Goal: Information Seeking & Learning: Learn about a topic

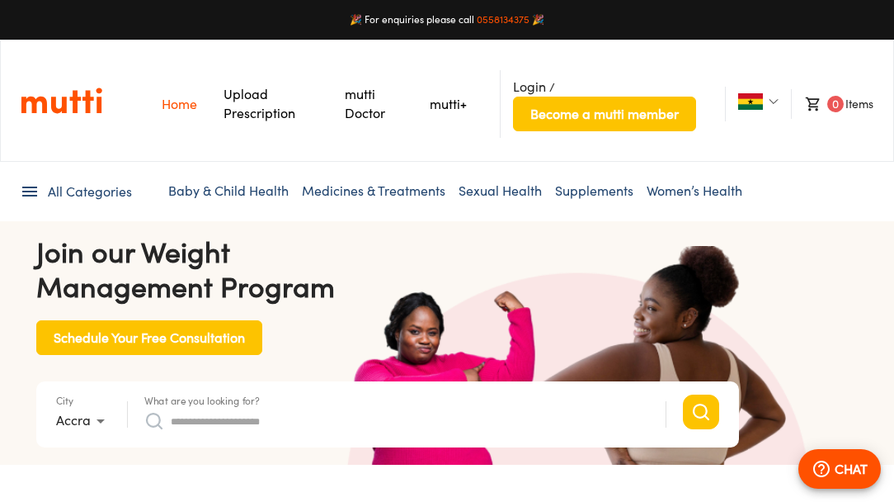
click at [120, 190] on span "All Categories" at bounding box center [90, 191] width 84 height 19
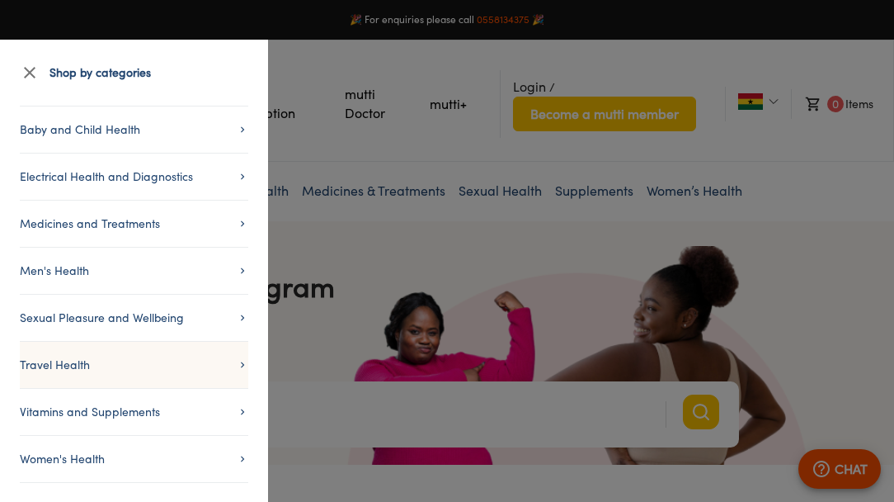
scroll to position [73, 0]
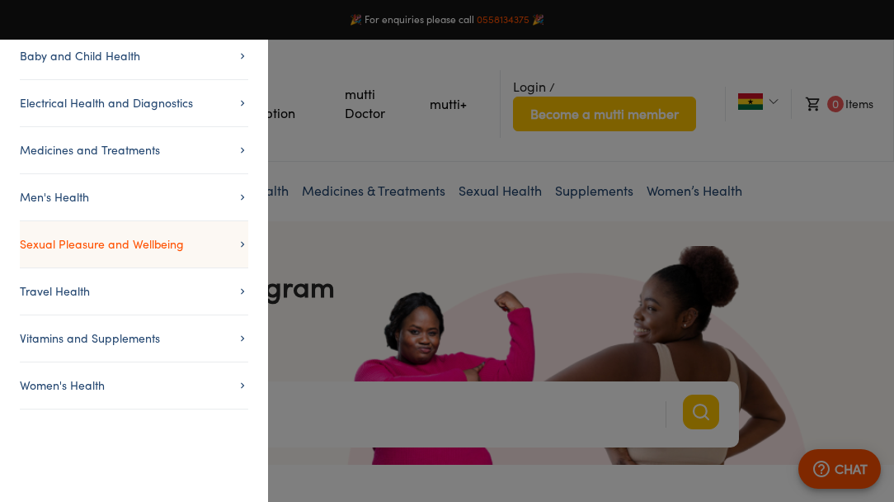
click at [229, 247] on span "Sexual Pleasure and Wellbeing" at bounding box center [134, 244] width 229 height 20
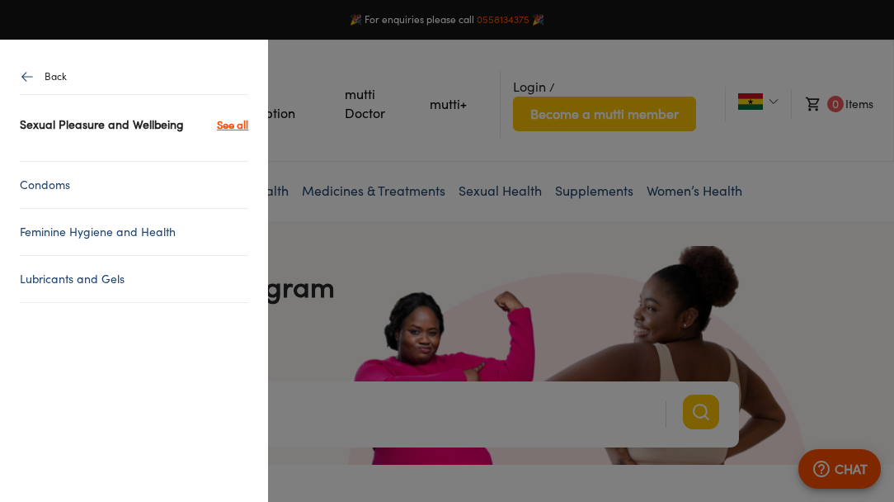
scroll to position [0, 0]
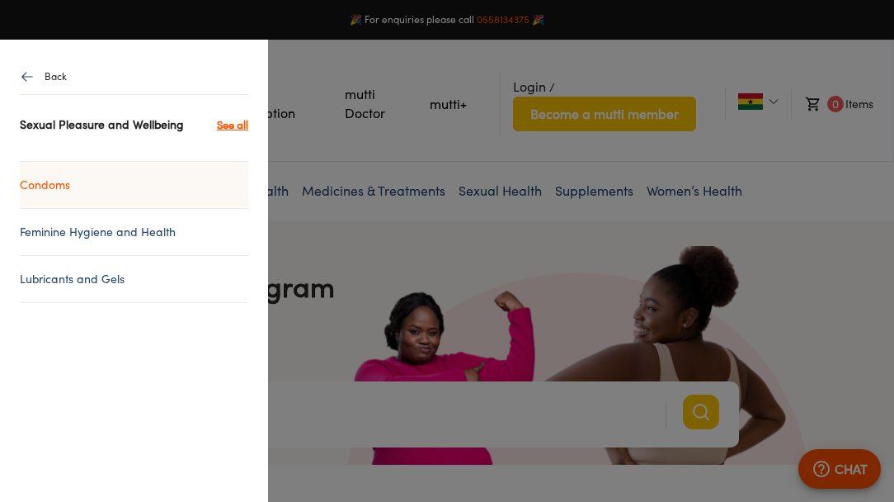
click at [158, 190] on link "Condoms" at bounding box center [134, 185] width 229 height 20
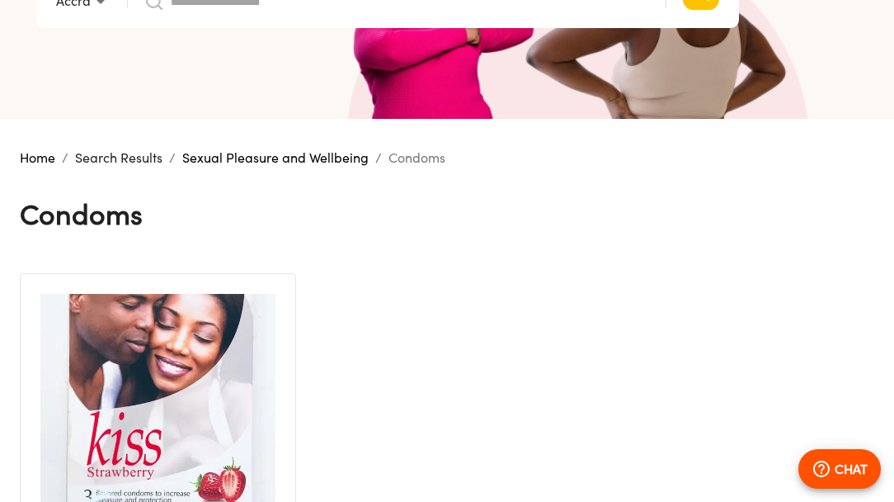
scroll to position [342, 0]
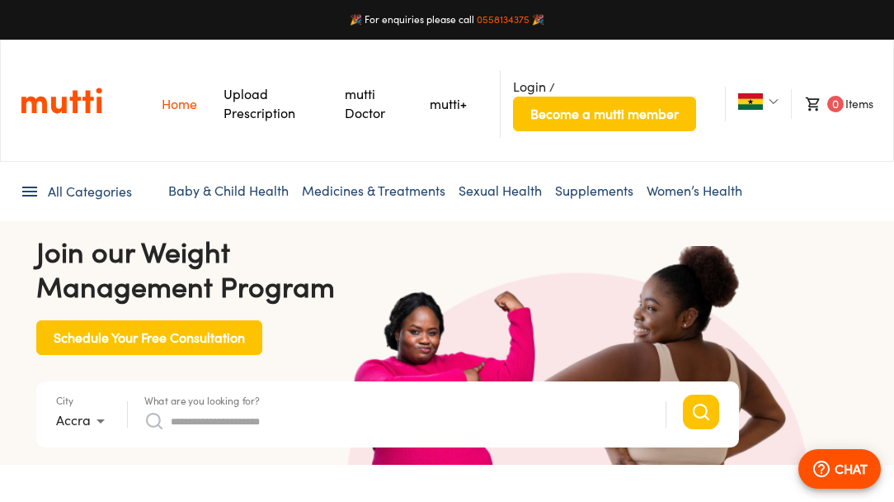
click at [259, 170] on ul "All Categories Baby & Child Health Medicines & Treatments Sexual Health Supplem…" at bounding box center [447, 191] width 855 height 59
click at [252, 191] on link "Baby & Child Health" at bounding box center [228, 190] width 120 height 17
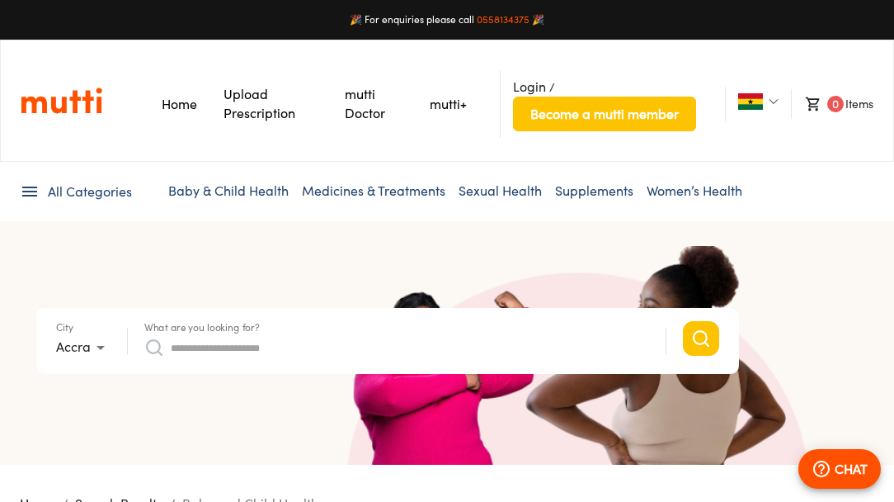
click at [87, 200] on span "All Categories" at bounding box center [90, 191] width 84 height 19
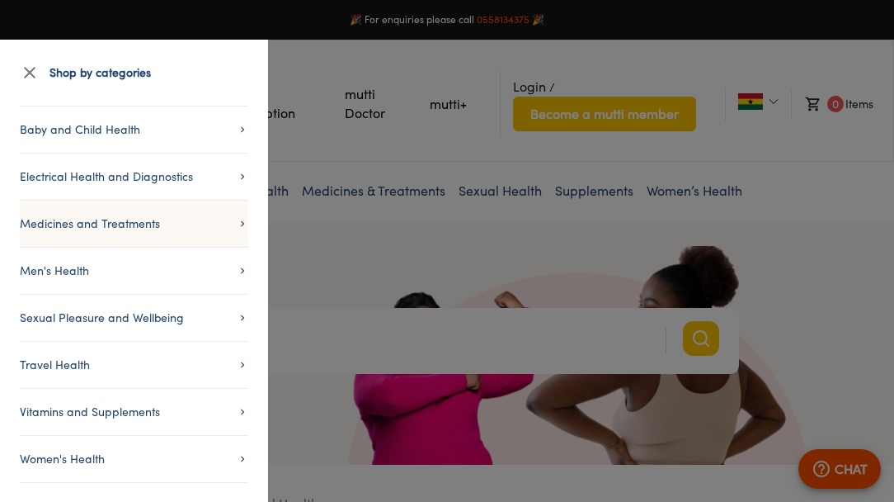
click at [200, 237] on li "Medicines and Treatments" at bounding box center [134, 223] width 229 height 47
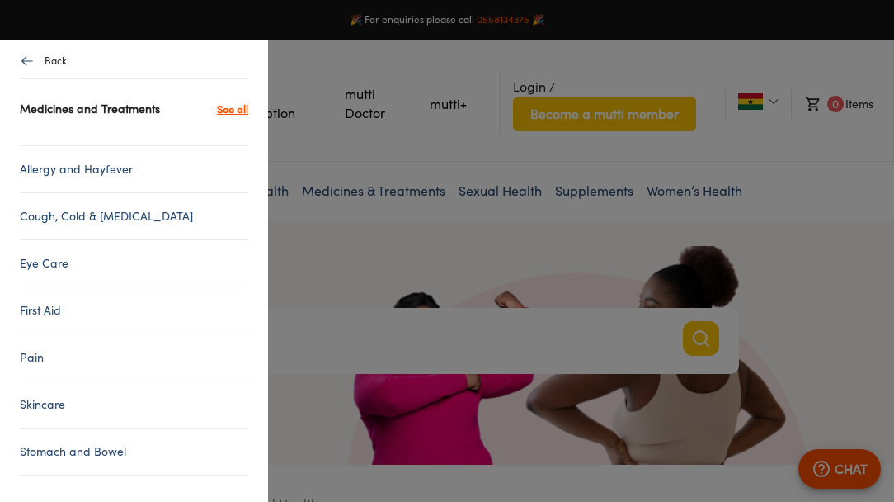
click at [31, 63] on icon "button" at bounding box center [27, 61] width 15 height 15
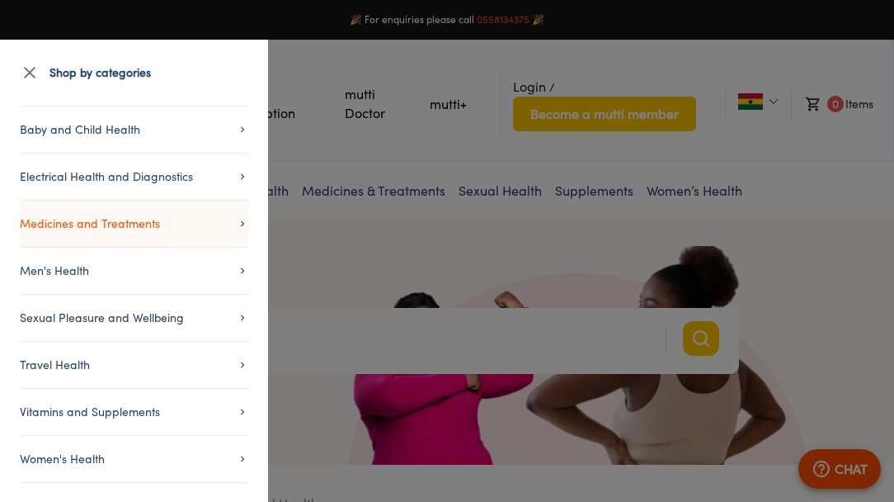
click at [179, 217] on span "Medicines and Treatments" at bounding box center [134, 224] width 229 height 20
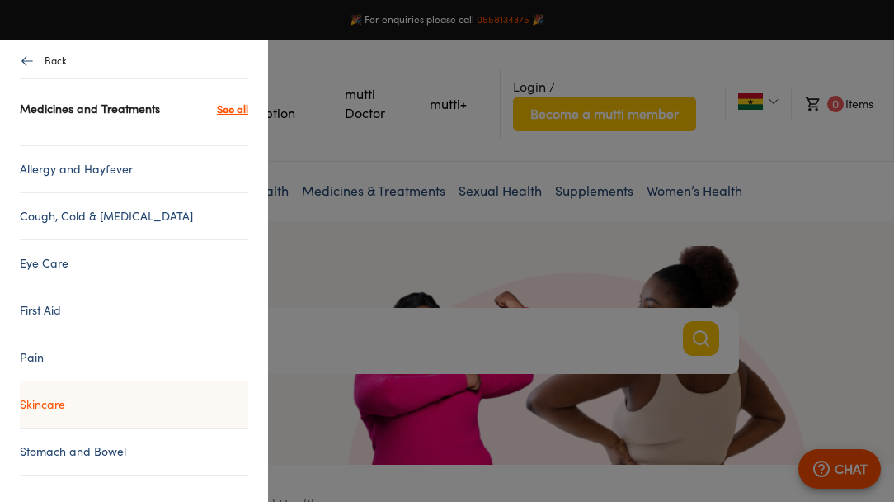
click at [49, 406] on link "Skincare" at bounding box center [134, 404] width 229 height 20
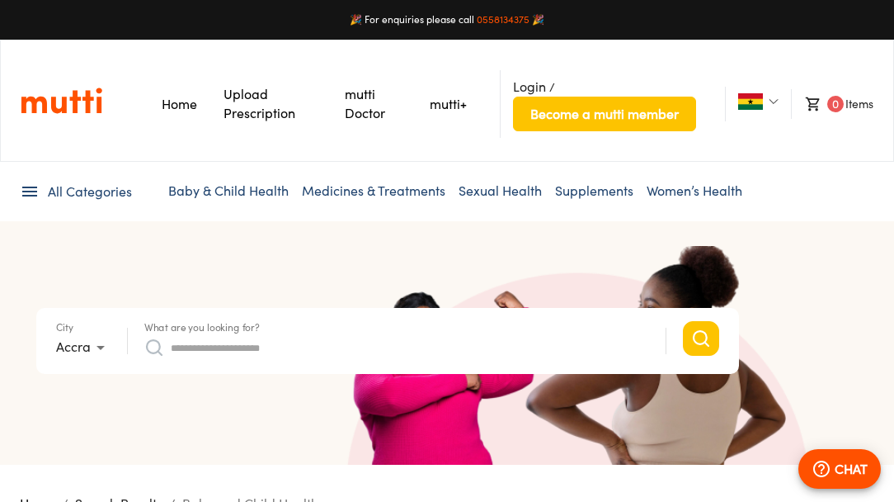
click at [23, 183] on icon at bounding box center [30, 192] width 20 height 20
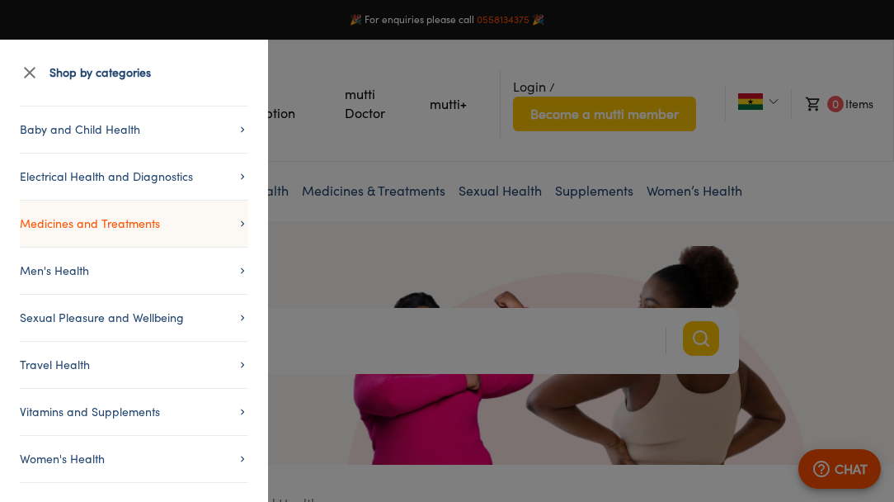
click at [206, 214] on span "Medicines and Treatments" at bounding box center [134, 224] width 229 height 20
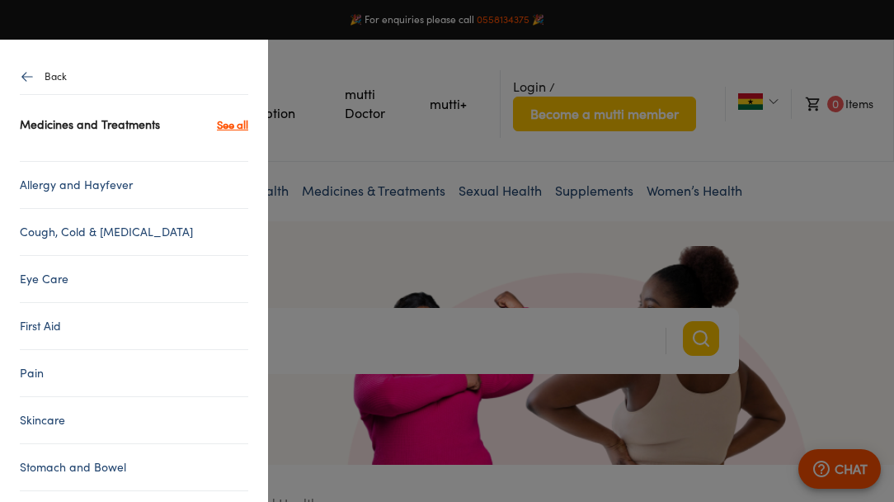
click at [28, 90] on button "button" at bounding box center [32, 76] width 25 height 35
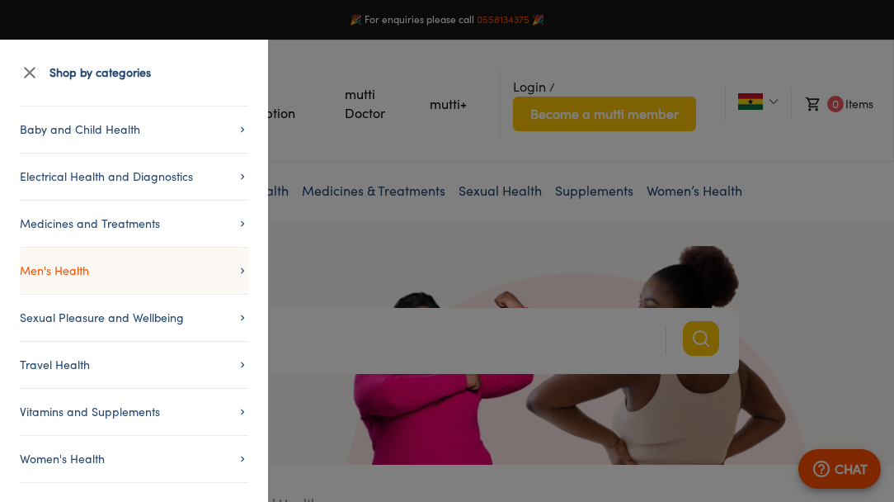
click at [172, 278] on span "Men's Health" at bounding box center [134, 271] width 229 height 20
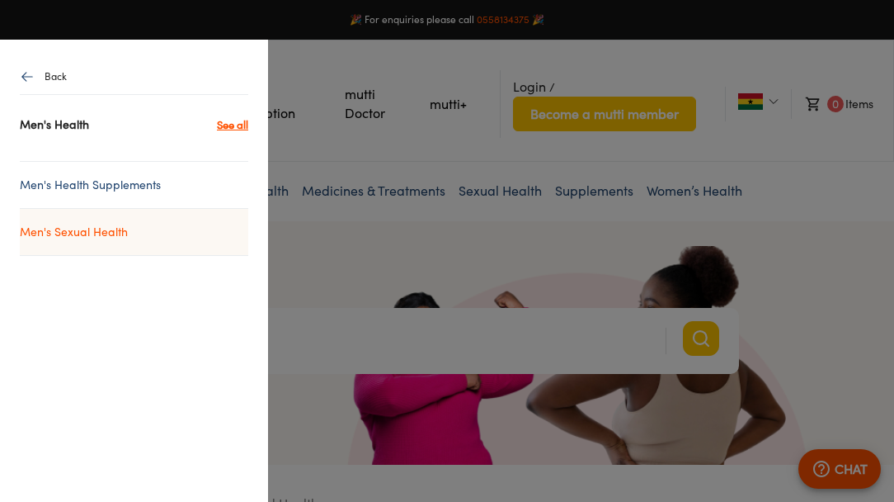
click at [104, 238] on link "Men's Sexual Health" at bounding box center [134, 232] width 229 height 20
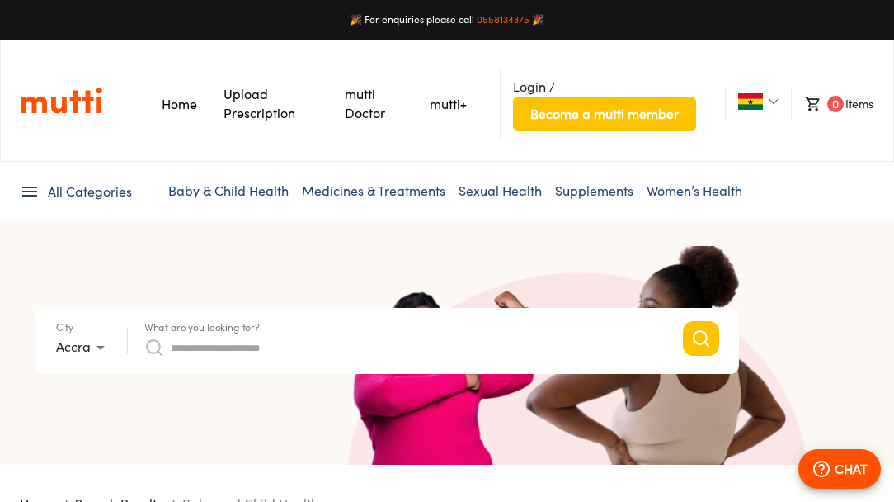
click at [15, 182] on div "All Categories Baby & Child Health Medicines & Treatments Sexual Health Supplem…" at bounding box center [447, 191] width 894 height 59
click at [25, 189] on icon at bounding box center [30, 192] width 20 height 20
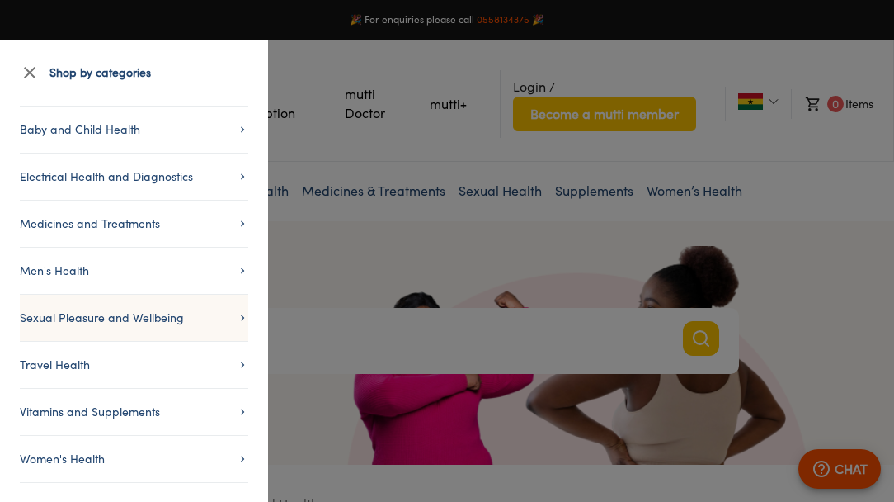
scroll to position [73, 0]
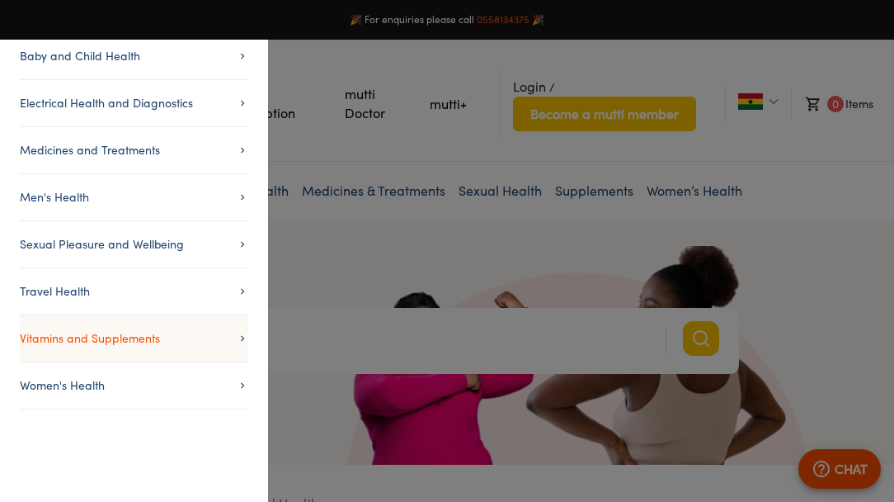
click at [88, 338] on span "Vitamins and Supplements" at bounding box center [134, 338] width 229 height 20
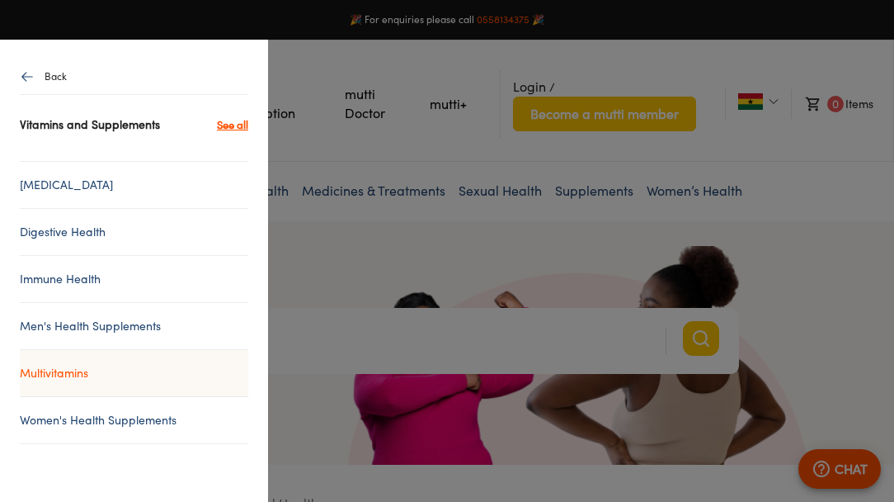
click at [84, 370] on link "Multivitamins" at bounding box center [134, 373] width 229 height 20
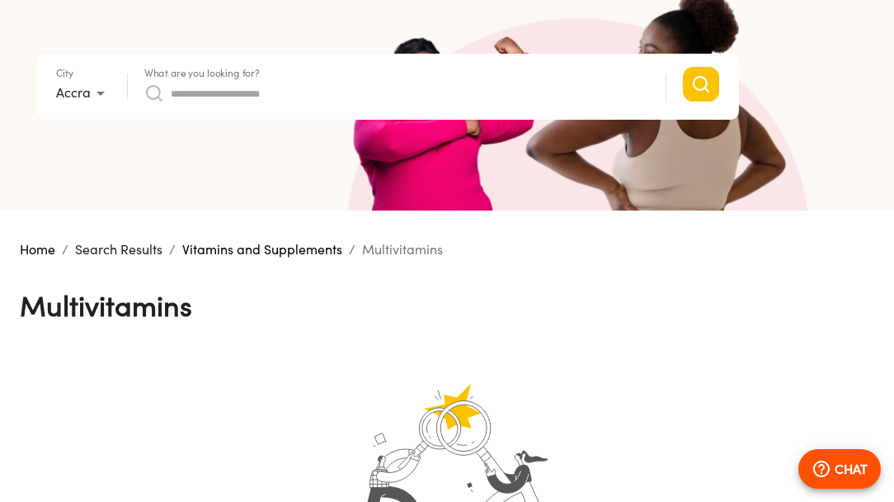
scroll to position [72, 0]
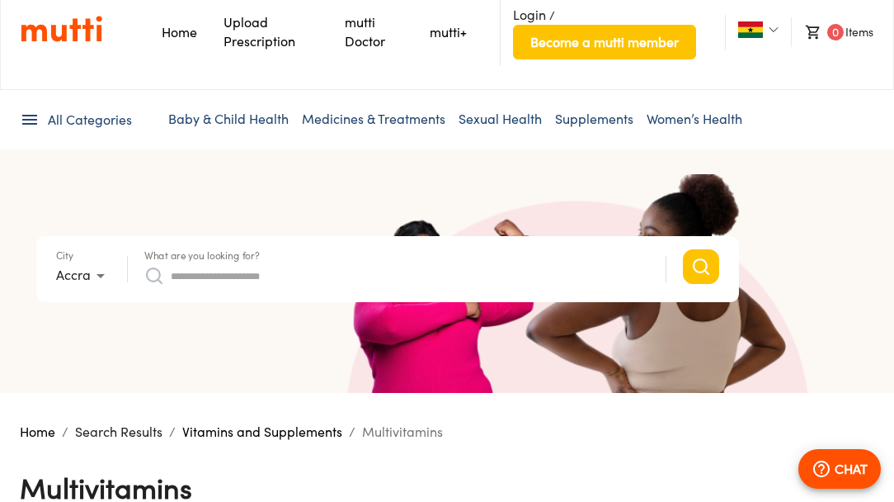
click at [27, 127] on icon at bounding box center [30, 120] width 20 height 20
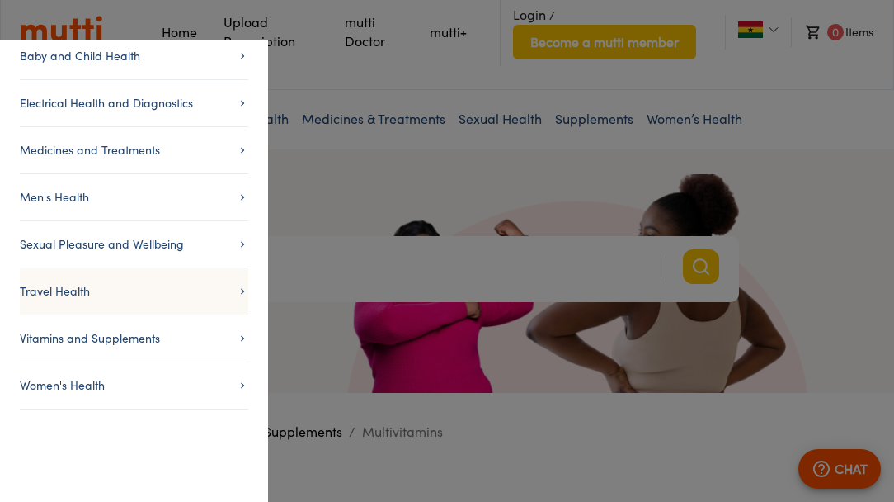
scroll to position [0, 0]
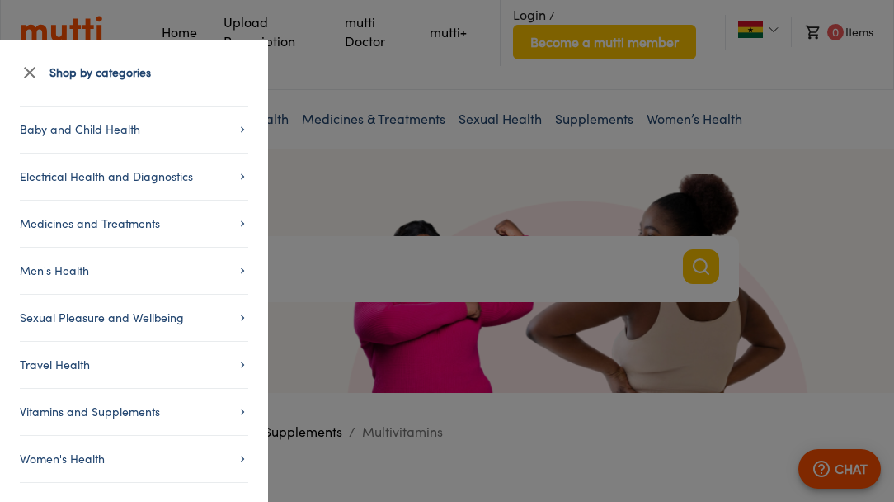
click at [36, 75] on icon "button" at bounding box center [30, 73] width 20 height 20
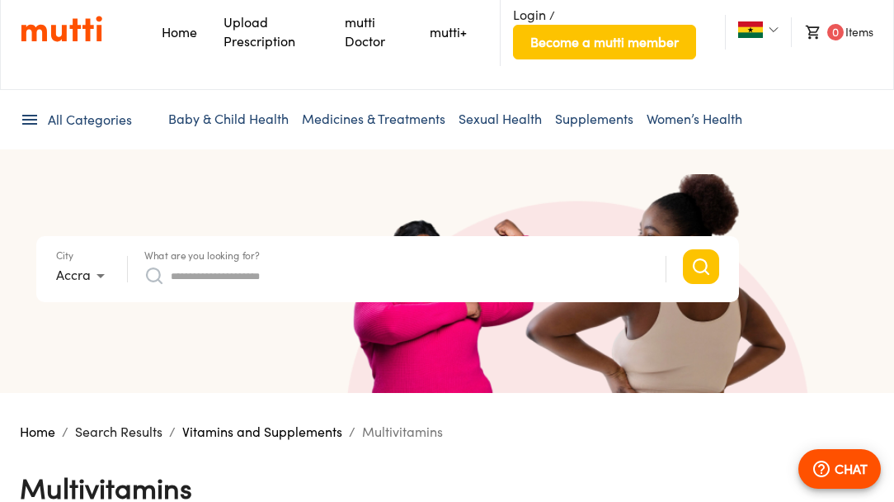
click at [37, 112] on icon at bounding box center [30, 120] width 20 height 20
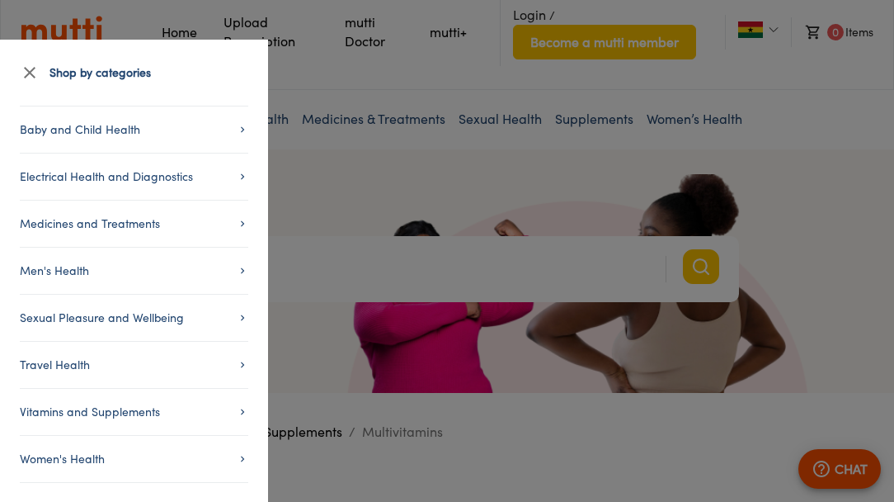
click at [28, 72] on icon "button" at bounding box center [30, 73] width 12 height 12
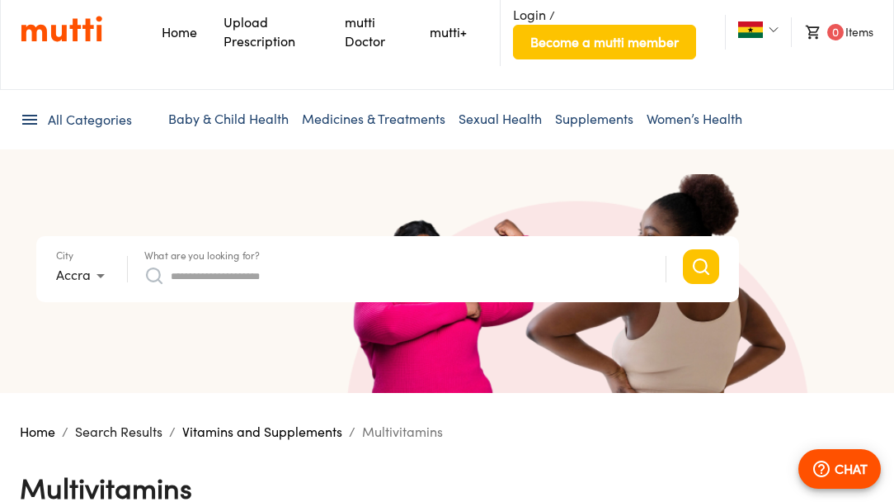
click at [33, 123] on icon at bounding box center [29, 120] width 15 height 10
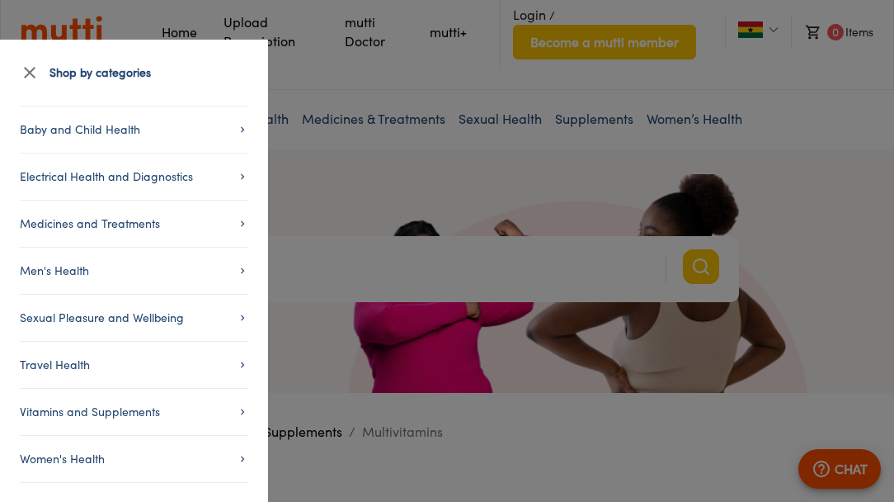
click at [28, 67] on icon "button" at bounding box center [30, 73] width 20 height 20
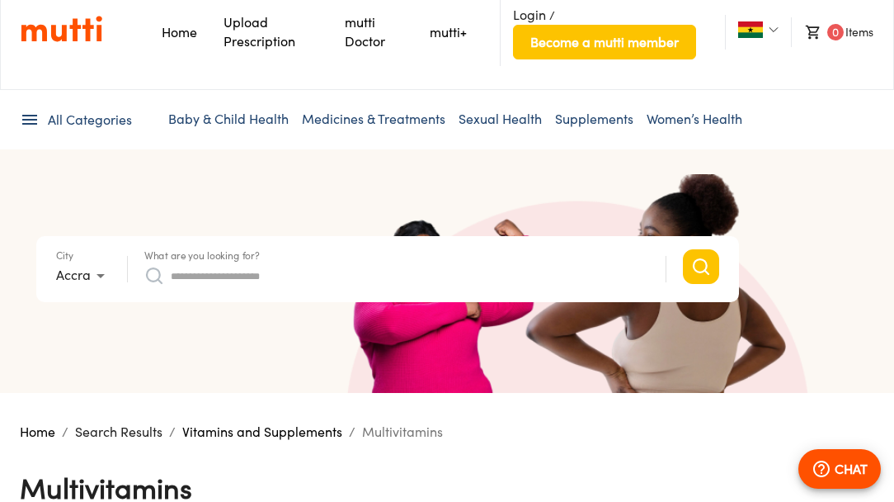
click at [28, 120] on icon at bounding box center [30, 120] width 20 height 20
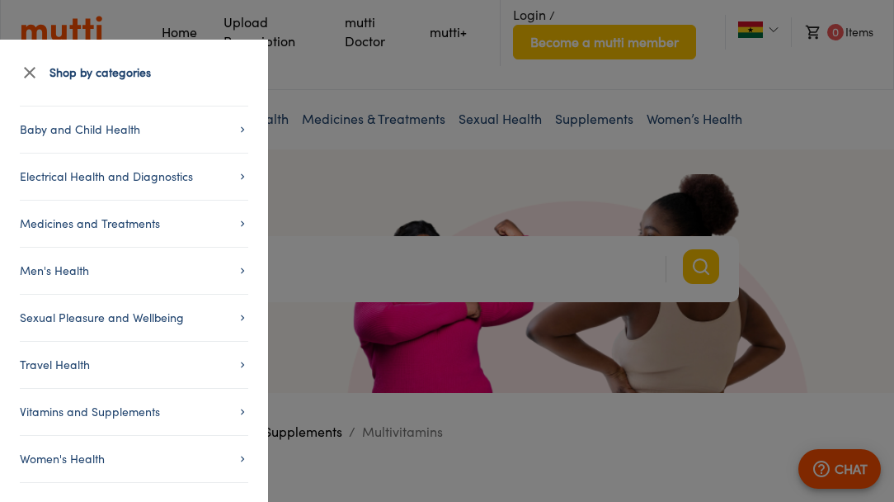
click at [26, 73] on icon "button" at bounding box center [30, 73] width 20 height 20
